Goal: Transaction & Acquisition: Purchase product/service

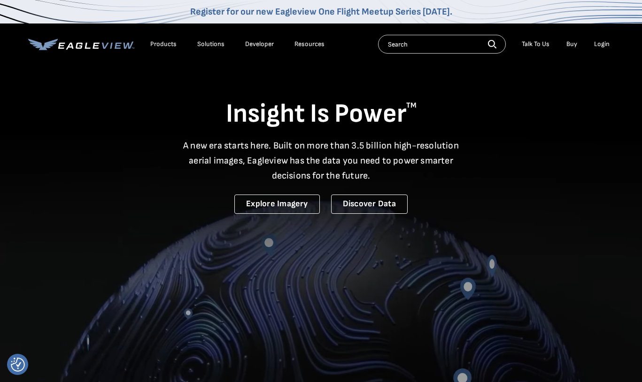
click at [605, 42] on div "Login" at bounding box center [602, 44] width 16 height 8
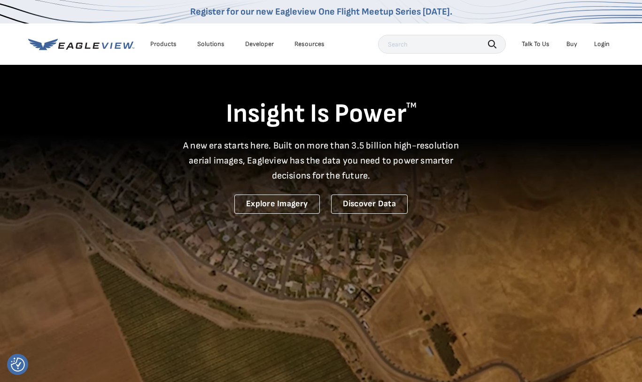
click at [599, 45] on div "Login" at bounding box center [602, 44] width 16 height 8
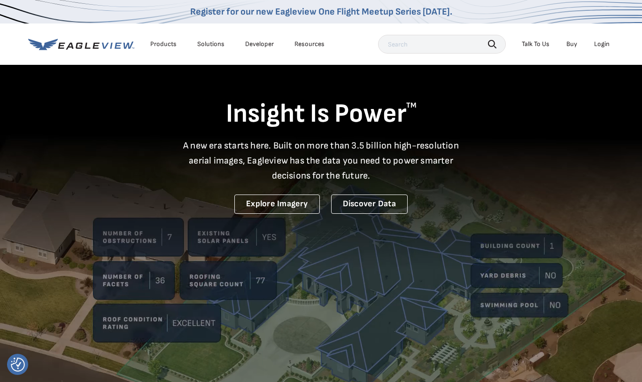
click at [104, 43] on icon at bounding box center [81, 45] width 106 height 12
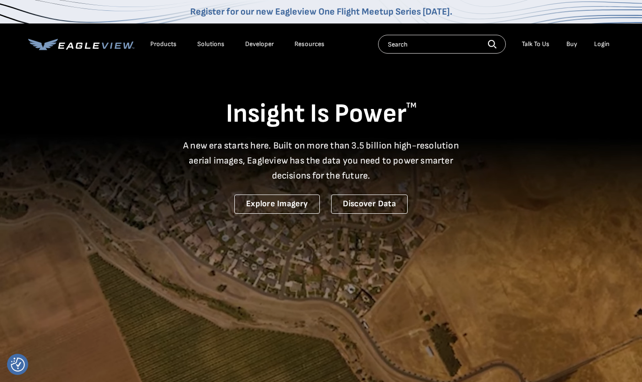
click at [594, 42] on div "Login" at bounding box center [602, 44] width 16 height 8
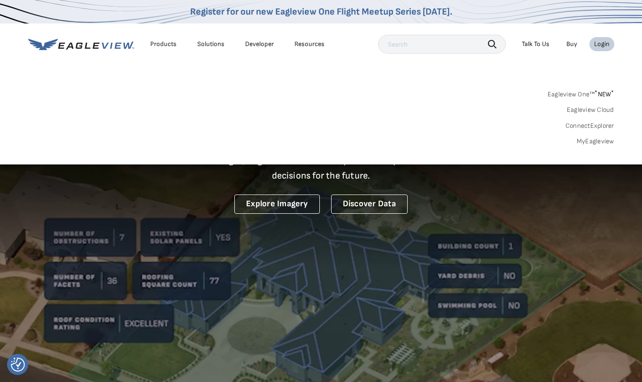
click at [599, 95] on span "* NEW *" at bounding box center [604, 94] width 19 height 8
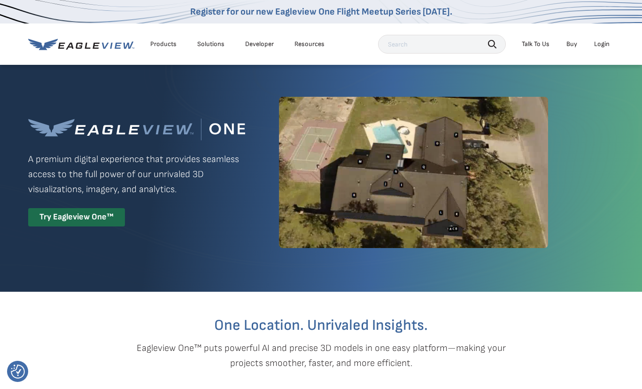
click at [600, 43] on div "Login" at bounding box center [602, 44] width 16 height 8
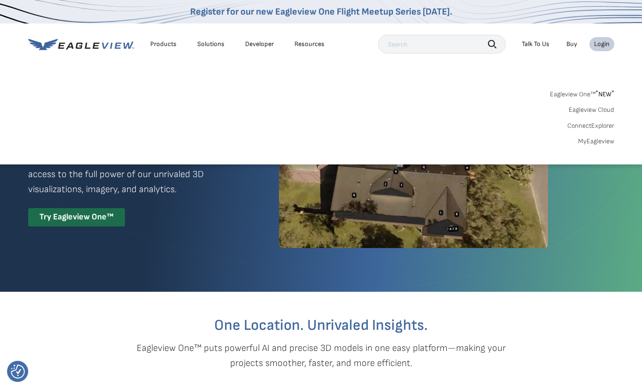
click at [599, 143] on link "MyEagleview" at bounding box center [596, 141] width 36 height 8
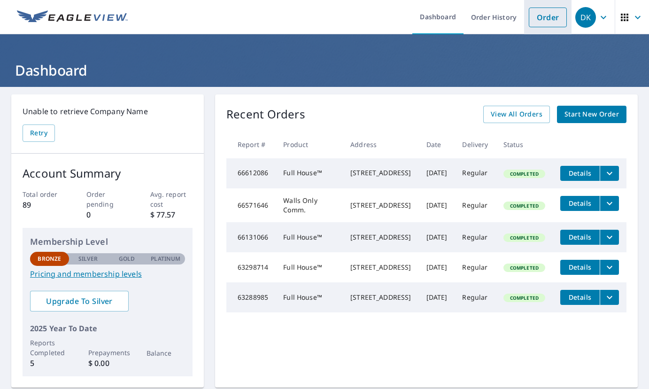
click at [547, 17] on link "Order" at bounding box center [548, 18] width 38 height 20
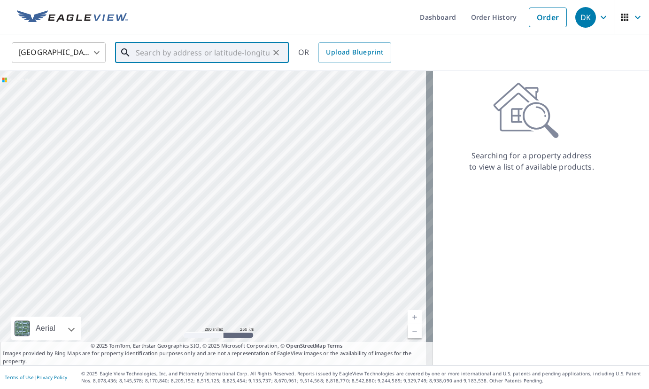
click at [148, 50] on input "text" at bounding box center [203, 52] width 134 height 26
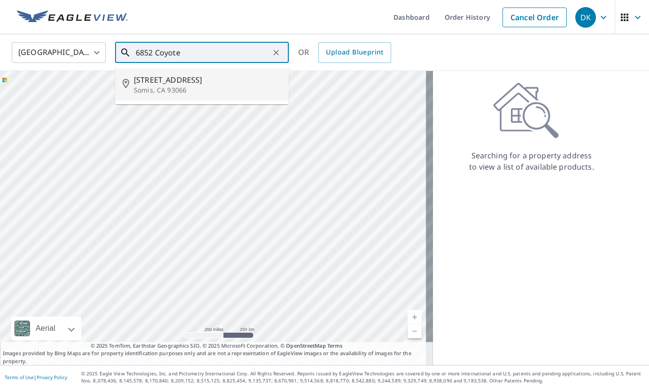
click at [178, 83] on span "6852 Coyote Canyon Rd" at bounding box center [208, 79] width 148 height 11
type input "6852 Coyote Canyon Rd Somis, CA 93066"
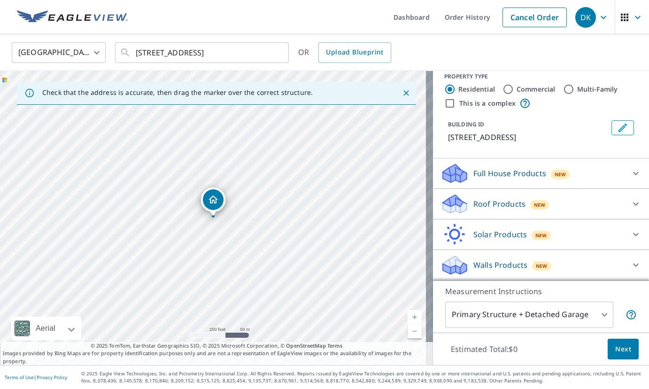
scroll to position [10, 0]
click at [631, 174] on icon at bounding box center [636, 173] width 11 height 11
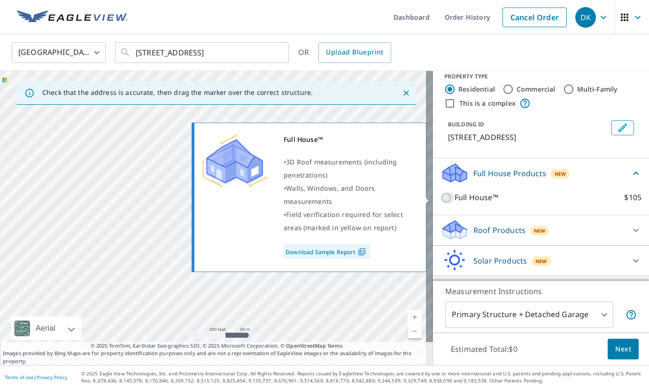
click at [441, 196] on input "Full House™ $105" at bounding box center [448, 197] width 14 height 11
checkbox input "true"
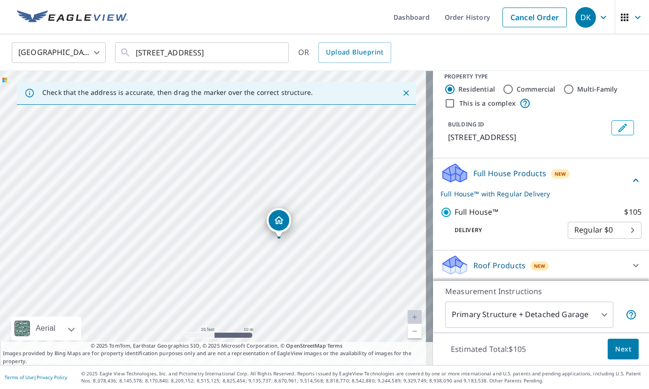
drag, startPoint x: 247, startPoint y: 199, endPoint x: 312, endPoint y: 281, distance: 105.4
click at [316, 284] on div "6852 Coyote Canyon Rd Somis, CA 93066" at bounding box center [216, 218] width 433 height 294
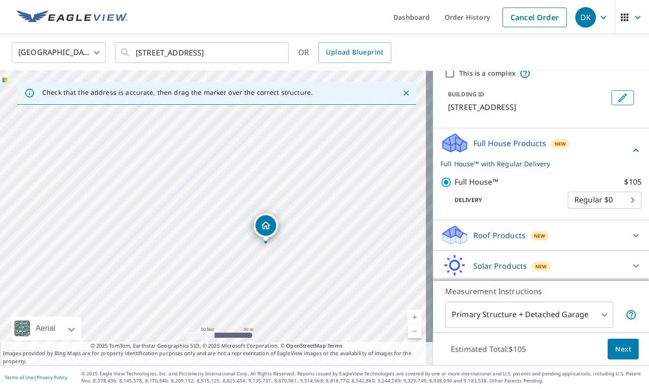
scroll to position [71, 0]
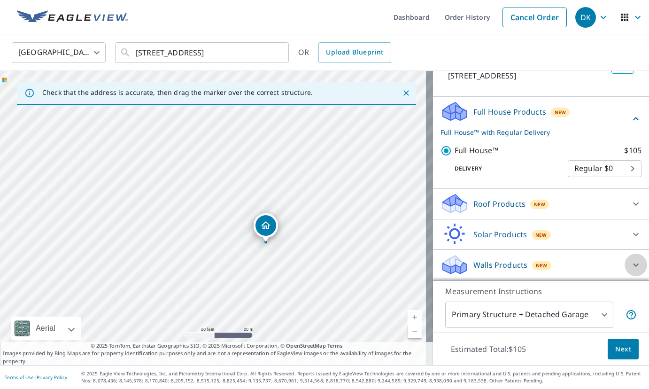
click at [631, 266] on icon at bounding box center [636, 264] width 11 height 11
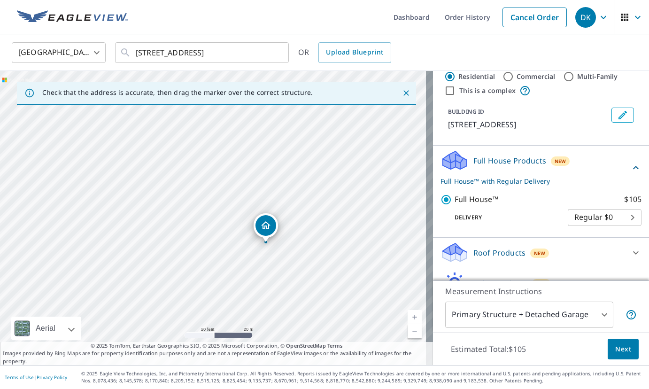
scroll to position [0, 0]
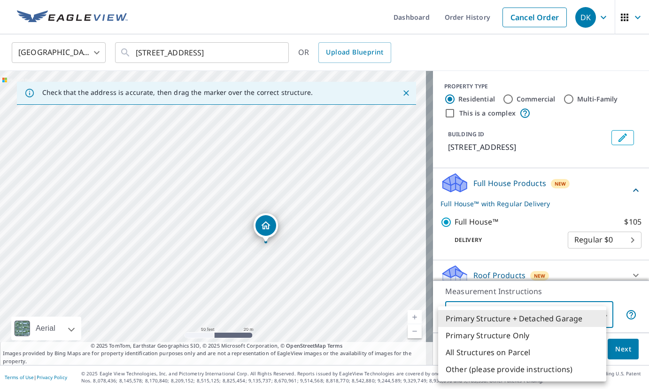
click at [592, 313] on body "DK DK Dashboard Order History Cancel Order DK United States US ​ 6852 Coyote Ca…" at bounding box center [324, 194] width 649 height 389
click at [225, 223] on div at bounding box center [324, 194] width 649 height 389
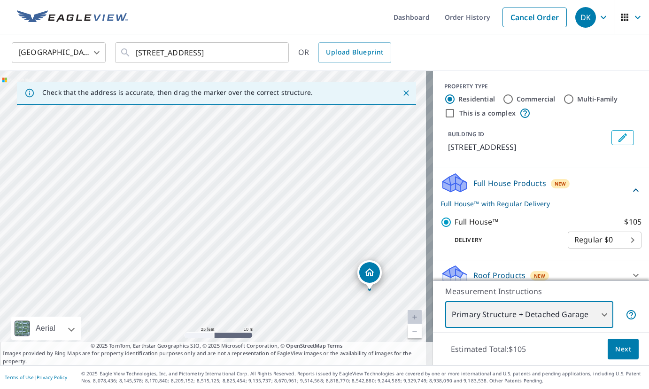
drag, startPoint x: 183, startPoint y: 195, endPoint x: 246, endPoint y: 239, distance: 76.6
click at [246, 235] on div "6852 Coyote Canyon Rd Somis, CA 93066" at bounding box center [216, 218] width 433 height 294
drag, startPoint x: 212, startPoint y: 232, endPoint x: 266, endPoint y: 322, distance: 105.2
click at [268, 337] on div "6852 Coyote Canyon Rd Somis, CA 93066" at bounding box center [216, 218] width 433 height 294
drag, startPoint x: 256, startPoint y: 226, endPoint x: 249, endPoint y: 312, distance: 85.8
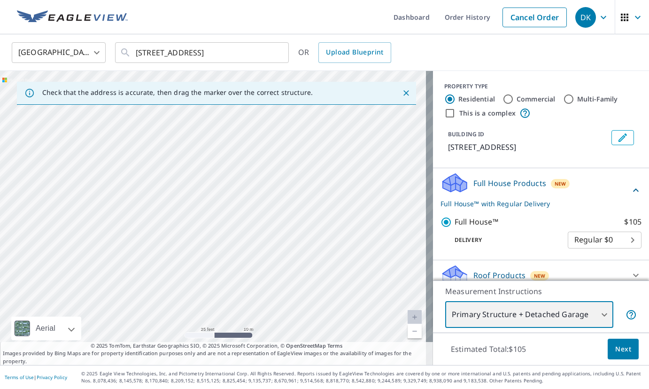
click at [249, 312] on div "6852 Coyote Canyon Rd Somis, CA 93066" at bounding box center [216, 218] width 433 height 294
drag, startPoint x: 250, startPoint y: 250, endPoint x: 215, endPoint y: 164, distance: 93.2
click at [215, 164] on div "6852 Coyote Canyon Rd Somis, CA 93066" at bounding box center [216, 218] width 433 height 294
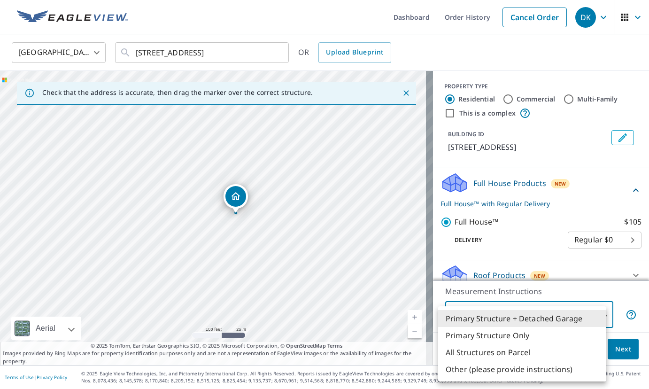
click at [583, 316] on body "DK DK Dashboard Order History Cancel Order DK United States US ​ 6852 Coyote Ca…" at bounding box center [324, 194] width 649 height 389
click at [519, 353] on li "All Structures on Parcel" at bounding box center [522, 352] width 168 height 17
type input "3"
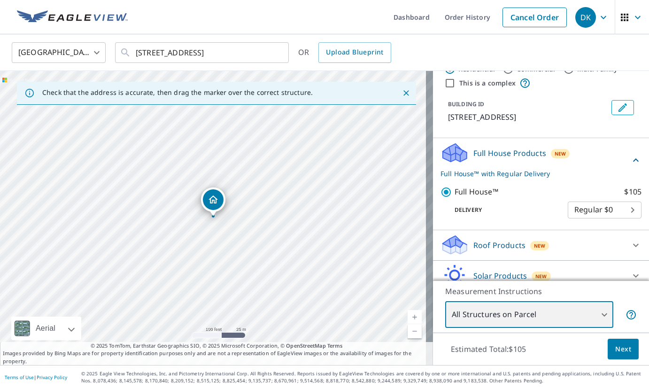
scroll to position [47, 0]
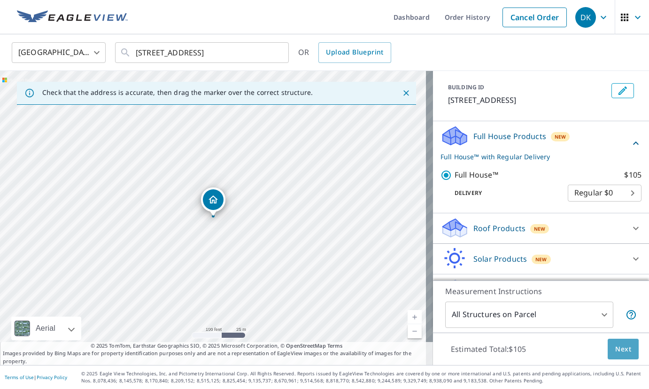
click at [622, 350] on span "Next" at bounding box center [624, 350] width 16 height 12
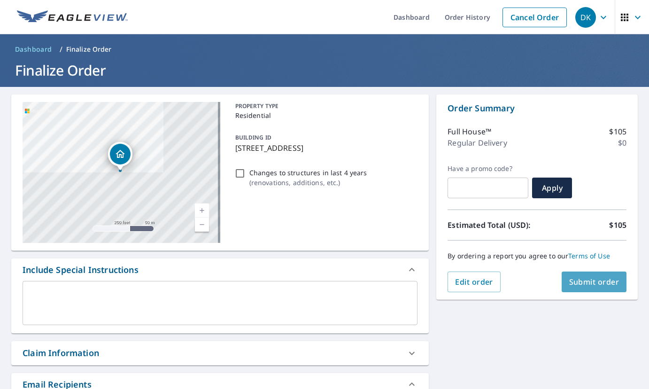
click at [584, 285] on span "Submit order" at bounding box center [595, 282] width 50 height 10
